Goal: Information Seeking & Learning: Learn about a topic

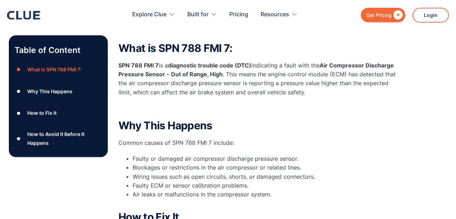
scroll to position [106, 0]
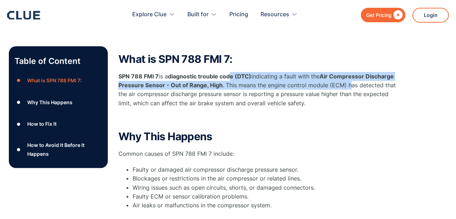
drag, startPoint x: 232, startPoint y: 65, endPoint x: 348, endPoint y: 80, distance: 117.7
click at [348, 80] on p "SPN 788 FMI 7 is a diagnostic trouble code (DTC) indicating a fault with the Ai…" at bounding box center [259, 90] width 283 height 36
click at [349, 80] on p "SPN 788 FMI 7 is a diagnostic trouble code (DTC) indicating a fault with the Ai…" at bounding box center [259, 90] width 283 height 36
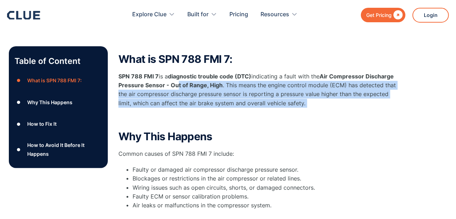
drag, startPoint x: 177, startPoint y: 78, endPoint x: 311, endPoint y: 108, distance: 137.4
click at [311, 108] on div "What is SPN 788 FMI 7: SPN 788 FMI 7 is a diagnostic trouble code (DTC) indicat…" at bounding box center [259, 88] width 283 height 70
click at [311, 115] on p "‍" at bounding box center [259, 119] width 283 height 9
click at [302, 88] on p "SPN 788 FMI 7 is a diagnostic trouble code (DTC) indicating a fault with the Ai…" at bounding box center [259, 90] width 283 height 36
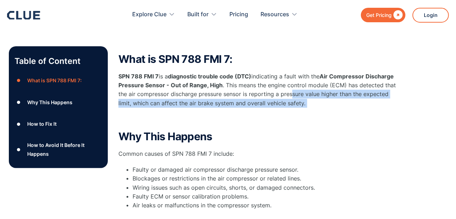
drag, startPoint x: 290, startPoint y: 81, endPoint x: 388, endPoint y: 104, distance: 99.8
click at [388, 104] on div "What is SPN 788 FMI 7: SPN 788 FMI 7 is a diagnostic trouble code (DTC) indicat…" at bounding box center [259, 88] width 283 height 70
click at [195, 91] on p "SPN 788 FMI 7 is a diagnostic trouble code (DTC) indicating a fault with the Ai…" at bounding box center [259, 90] width 283 height 36
